Goal: Task Accomplishment & Management: Manage account settings

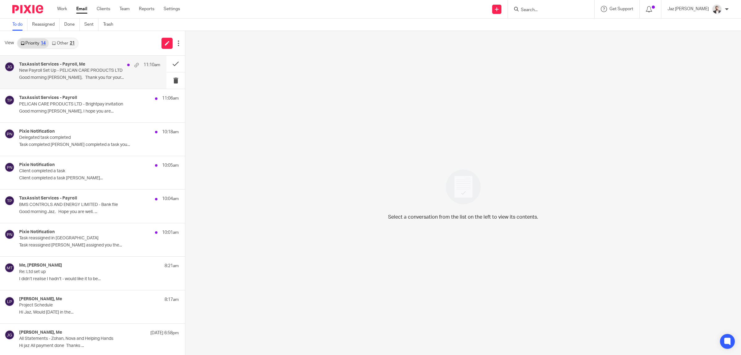
click at [85, 75] on p "Good morning Jaz, Thank you for your..." at bounding box center [89, 77] width 141 height 5
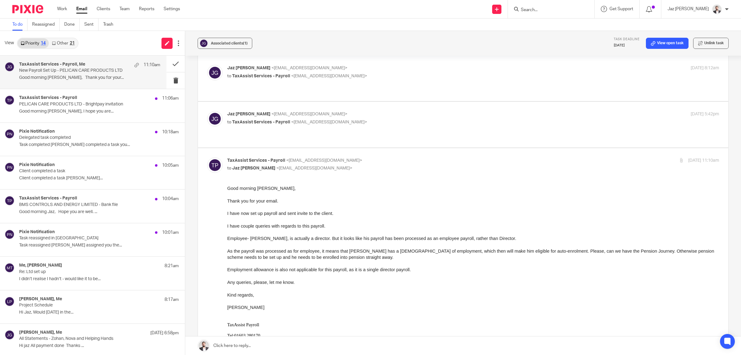
scroll to position [25, 0]
click at [69, 247] on p "Task reassigned Raj Kaur assigned you the..." at bounding box center [89, 245] width 141 height 5
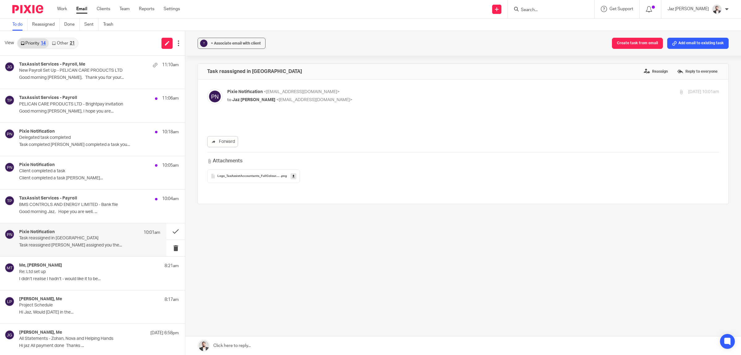
scroll to position [0, 0]
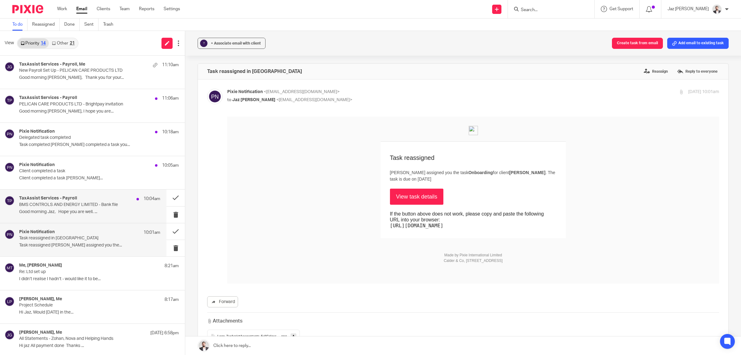
click at [74, 213] on p "Good morning Jaz, Hope you are well. ..." at bounding box center [89, 211] width 141 height 5
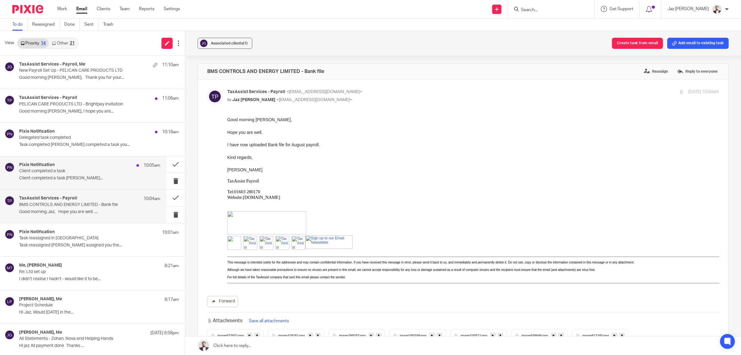
click at [73, 183] on div "Pixie Notification 10:05am Client completed a task Client completed a task Lore…" at bounding box center [89, 172] width 141 height 21
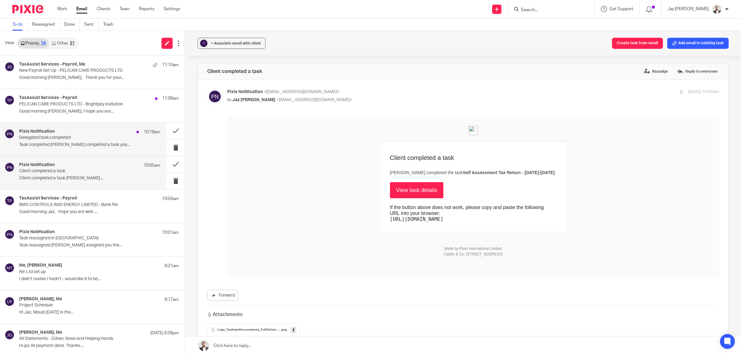
click at [90, 147] on p "Task completed Raj Kaur completed a task you..." at bounding box center [89, 144] width 141 height 5
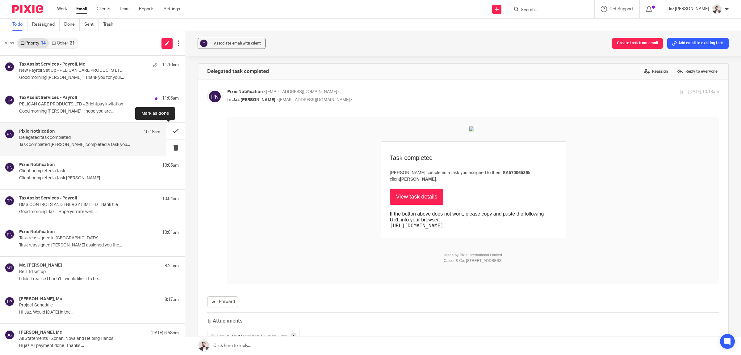
click at [167, 128] on button at bounding box center [176, 131] width 19 height 16
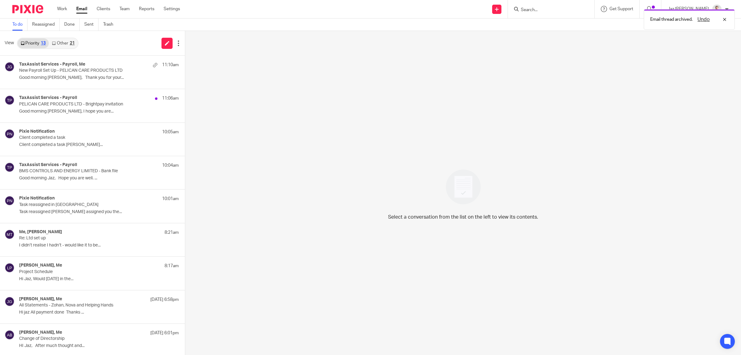
click at [67, 43] on link "Other 21" at bounding box center [63, 43] width 29 height 10
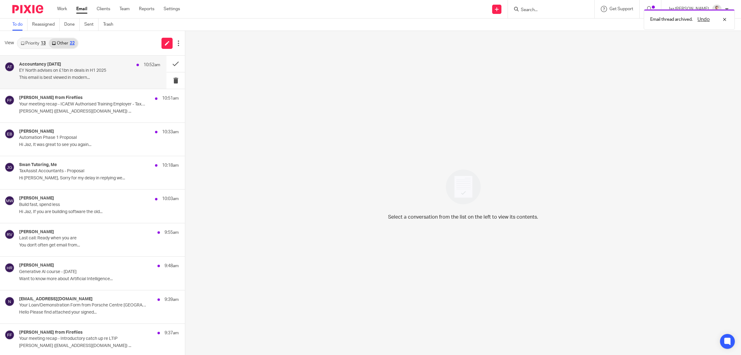
click at [70, 68] on p "EY North advises on £1bn in deals in H1 2025" at bounding box center [75, 70] width 113 height 5
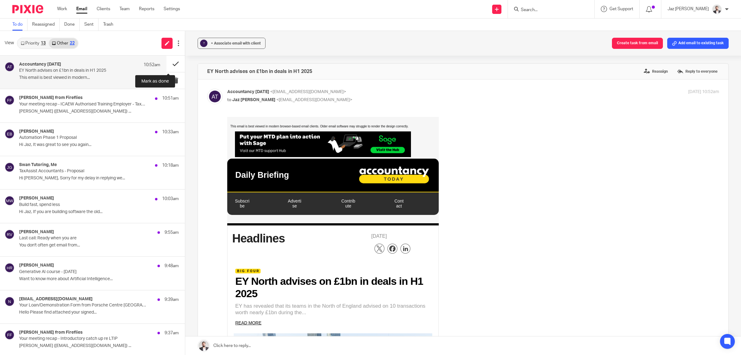
click at [168, 61] on button at bounding box center [176, 64] width 19 height 16
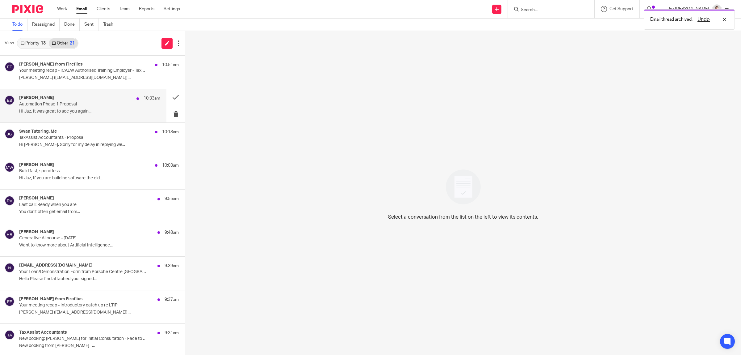
click at [90, 109] on p "Hi Jaz, It was great to see you again..." at bounding box center [89, 111] width 141 height 5
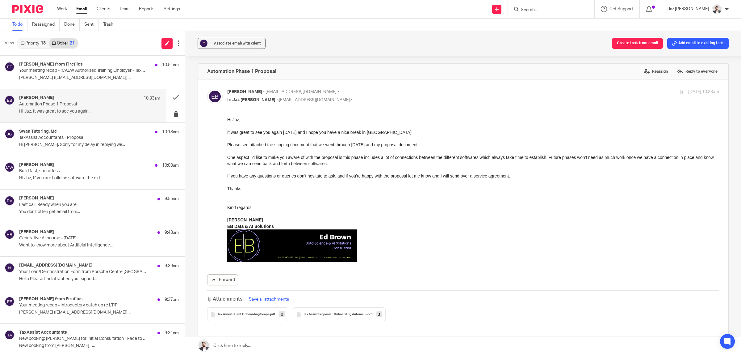
click at [322, 314] on span "Tax Assist Proposal - Onboarding Automation Phase 1 v10" at bounding box center [335, 314] width 64 height 4
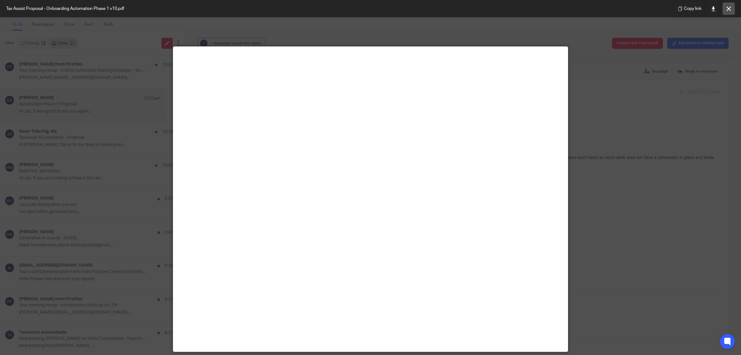
click at [730, 11] on button at bounding box center [729, 8] width 12 height 12
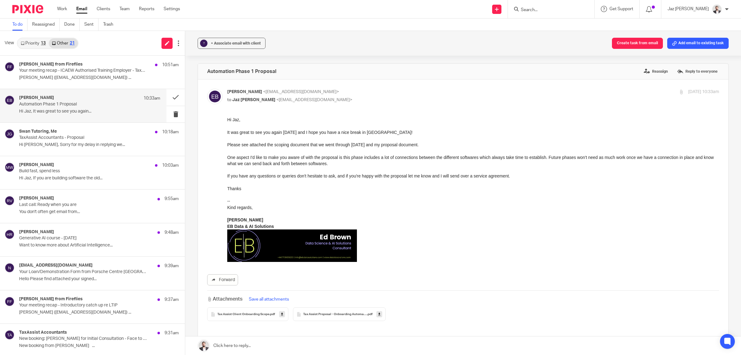
click at [231, 314] on span "Tax Assist Client Onboarding Scope" at bounding box center [244, 314] width 52 height 4
